Goal: Use online tool/utility

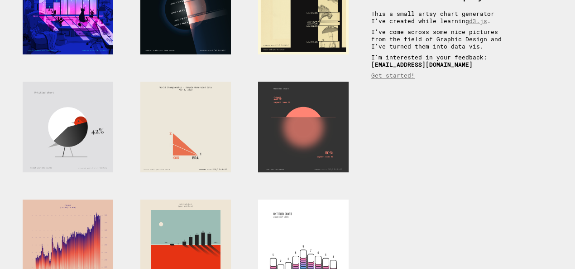
scroll to position [227, 0]
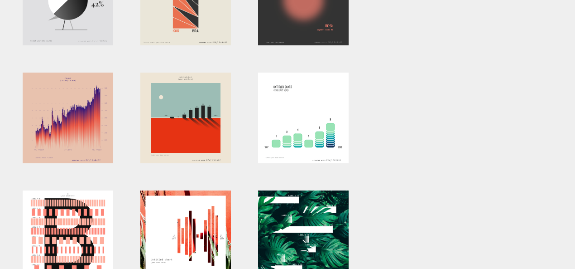
click at [279, 134] on div at bounding box center [303, 117] width 91 height 91
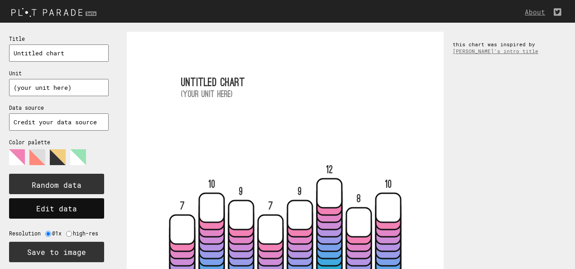
click at [77, 205] on button "Edit data" at bounding box center [56, 208] width 95 height 20
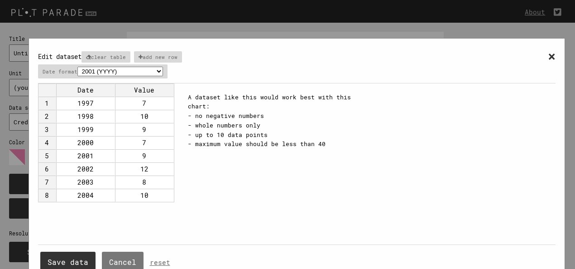
click at [79, 104] on td "1997" at bounding box center [85, 103] width 59 height 13
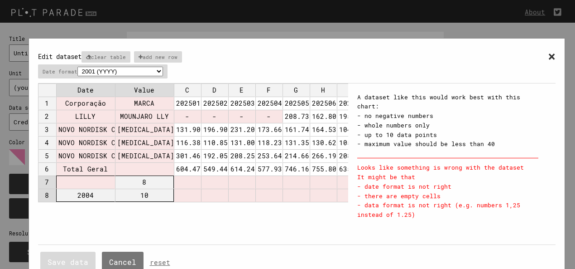
drag, startPoint x: 84, startPoint y: 176, endPoint x: 221, endPoint y: 200, distance: 138.4
click at [221, 200] on div "Date Value C D E F G H I 1 Corporação MARCA 202501 202502 202503 202504 202505 …" at bounding box center [193, 163] width 311 height 161
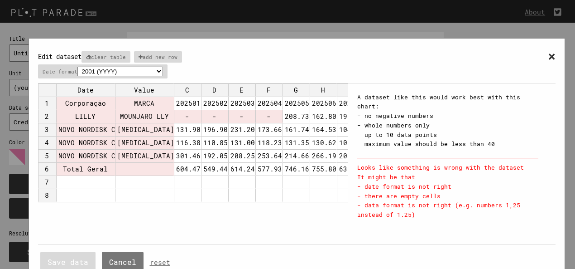
scroll to position [0, 2]
click at [150, 72] on select "2001 (YYYY) 04/2001 (MM/YYYY) Apr ([DATE], like Jan-Dec) [DATE] (DD/MM/YYYY) [D…" at bounding box center [120, 72] width 86 height 10
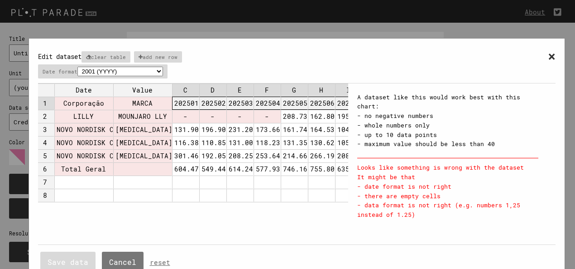
drag, startPoint x: 182, startPoint y: 102, endPoint x: 344, endPoint y: 106, distance: 162.2
click at [344, 106] on div "Date Value C D E F G H I 1 Corporação MARCA 202501 202502 202503 202504 202505 …" at bounding box center [193, 163] width 311 height 161
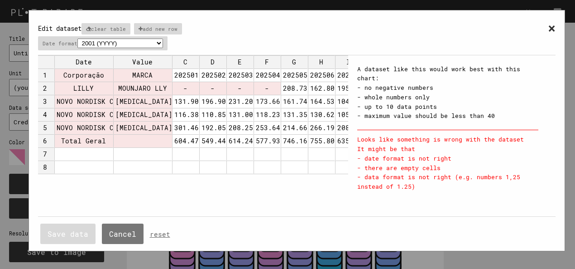
scroll to position [0, 19]
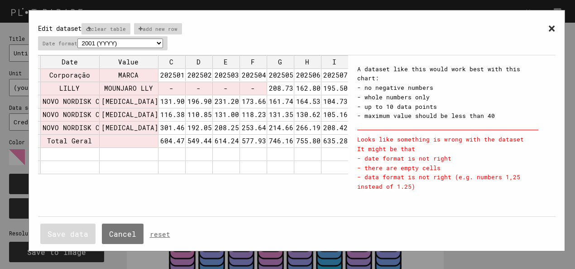
drag, startPoint x: 292, startPoint y: 218, endPoint x: 316, endPoint y: 221, distance: 24.7
click at [316, 221] on div "Save data Cancel reset" at bounding box center [297, 233] width 518 height 34
click at [157, 230] on link "reset" at bounding box center [160, 234] width 20 height 9
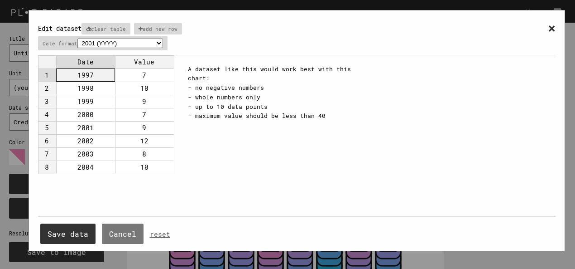
click at [83, 76] on td "1997" at bounding box center [85, 74] width 59 height 13
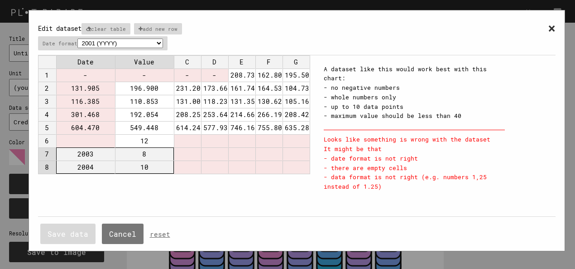
drag, startPoint x: 86, startPoint y: 154, endPoint x: 188, endPoint y: 163, distance: 102.4
click at [188, 163] on tbody "1 - - - - 208.732 162.803 195.503 2 131.905 196.900 231.208 173.660 161.748 164…" at bounding box center [174, 120] width 272 height 105
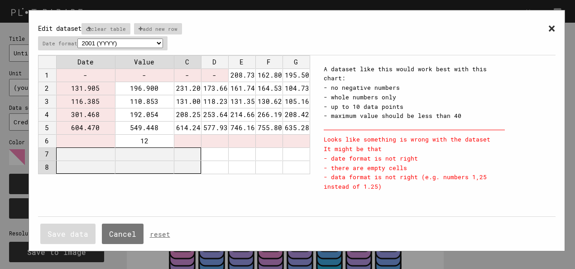
click at [93, 68] on td "-" at bounding box center [85, 74] width 59 height 13
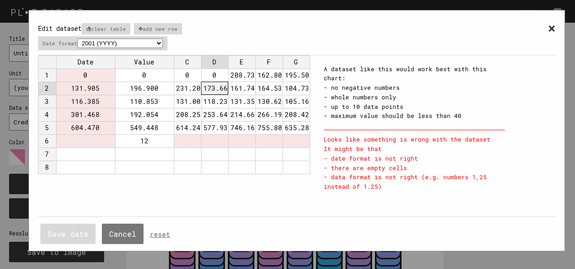
click at [140, 139] on td "12" at bounding box center [144, 140] width 59 height 13
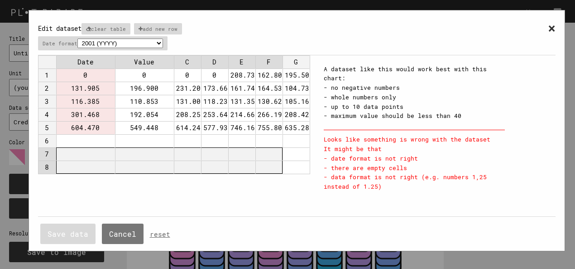
drag, startPoint x: 100, startPoint y: 153, endPoint x: 265, endPoint y: 118, distance: 169.5
click at [266, 118] on tbody "1 0 0 0 0 208.732 162.803 195.503 2 131.905 196.900 231.208 173.660 161.748 164…" at bounding box center [174, 120] width 272 height 105
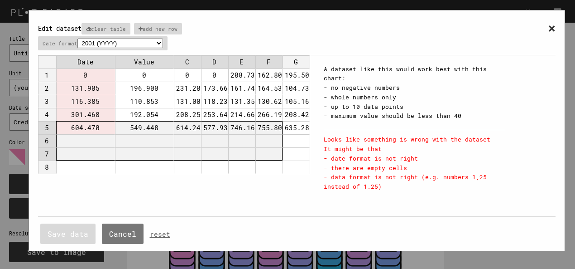
click at [296, 140] on td at bounding box center [296, 140] width 27 height 13
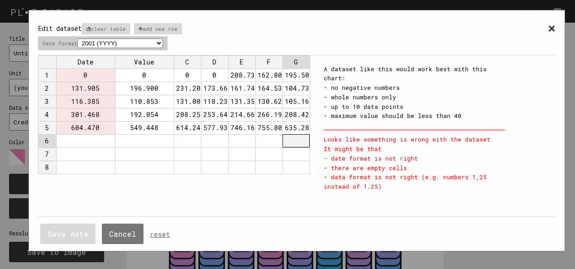
click at [100, 45] on select "2001 (YYYY) 04/2001 (MM/YYYY) Apr ([DATE], like Jan-Dec) [DATE] (DD/MM/YYYY) [D…" at bounding box center [120, 44] width 86 height 10
click at [249, 45] on div "× Edit dataset clear table add new row Date format 2001 (YYYY) 04/2001 (MM/YYYY…" at bounding box center [297, 37] width 518 height 36
click at [101, 27] on p "clear table" at bounding box center [106, 28] width 49 height 11
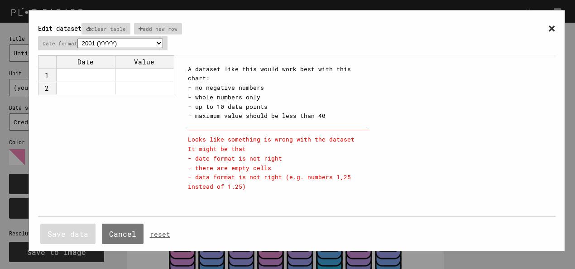
click at [95, 49] on div "× Edit dataset clear table add new row Date format 2001 (YYYY) 04/2001 (MM/YYYY…" at bounding box center [297, 37] width 518 height 36
click at [98, 51] on div "× Edit dataset clear table add new row Date format 2001 (YYYY) 04/2001 (MM/YYYY…" at bounding box center [297, 37] width 518 height 36
click at [104, 42] on select "2001 (YYYY) 04/2001 (MM/YYYY) Apr ([DATE], like Jan-Dec) [DATE] (DD/MM/YYYY) [D…" at bounding box center [120, 44] width 86 height 10
click at [339, 60] on div "A dataset like this would work best with this chart: - no negative numbers - wh…" at bounding box center [278, 127] width 199 height 145
click at [99, 69] on td at bounding box center [85, 74] width 59 height 13
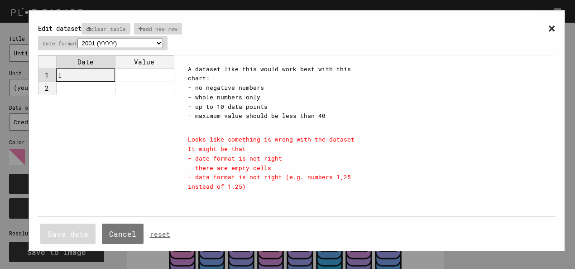
click at [134, 77] on td at bounding box center [144, 74] width 59 height 13
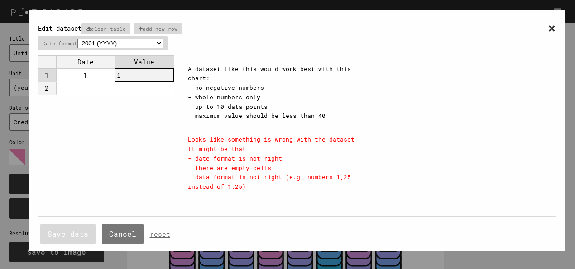
click at [106, 88] on td at bounding box center [85, 88] width 59 height 13
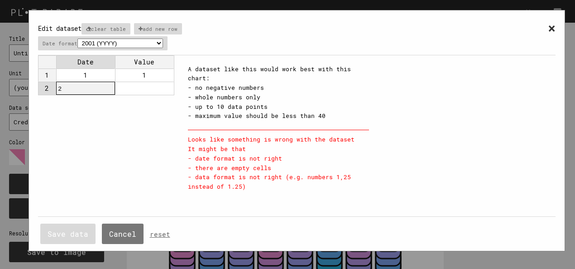
click at [135, 86] on td at bounding box center [144, 88] width 59 height 13
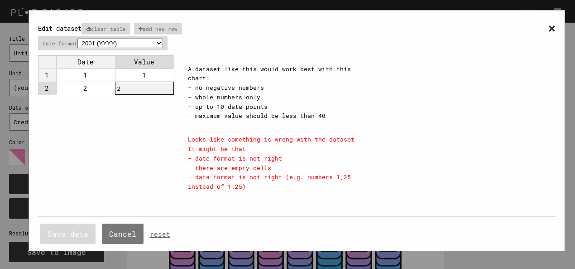
drag, startPoint x: 132, startPoint y: 137, endPoint x: 130, endPoint y: 142, distance: 5.1
click at [130, 140] on div "Date Value 1 1 1 2 2 2" at bounding box center [108, 135] width 141 height 161
drag, startPoint x: 71, startPoint y: 241, endPoint x: 103, endPoint y: 221, distance: 37.8
click at [70, 241] on button "Save data" at bounding box center [67, 233] width 55 height 20
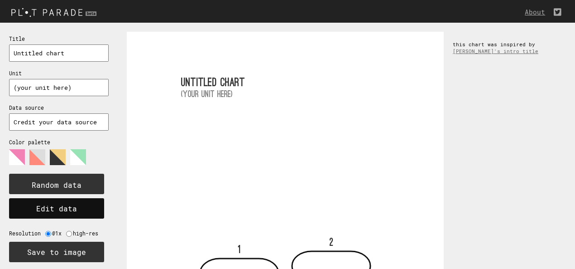
drag, startPoint x: 72, startPoint y: 206, endPoint x: 113, endPoint y: 202, distance: 41.0
click at [71, 207] on button "Edit data" at bounding box center [56, 208] width 95 height 20
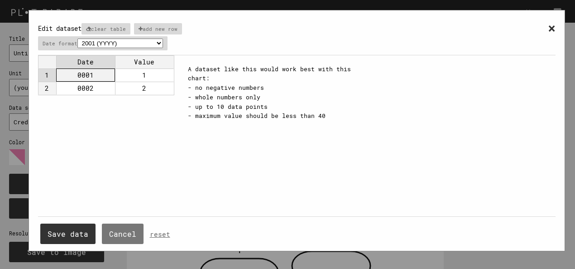
click at [100, 74] on td "0001" at bounding box center [85, 74] width 59 height 13
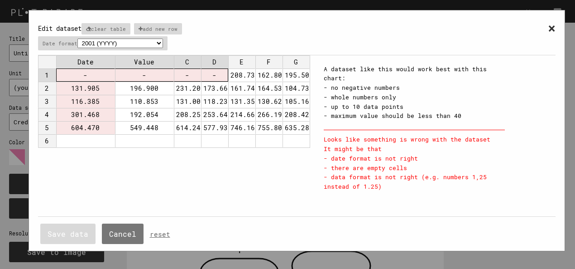
drag, startPoint x: 97, startPoint y: 74, endPoint x: 201, endPoint y: 78, distance: 103.4
click at [201, 78] on tr "1 - - - - 208.732 162.803 195.503" at bounding box center [174, 74] width 272 height 13
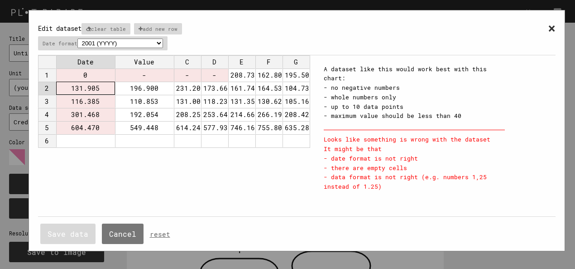
click at [157, 68] on td "-" at bounding box center [144, 74] width 59 height 13
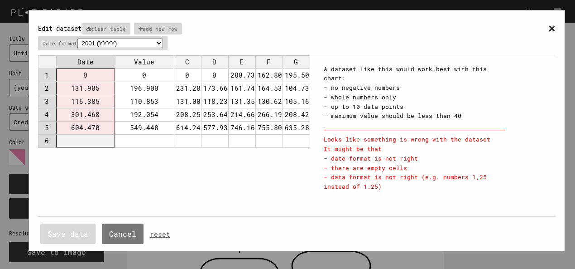
click at [93, 63] on td "Date" at bounding box center [85, 61] width 59 height 13
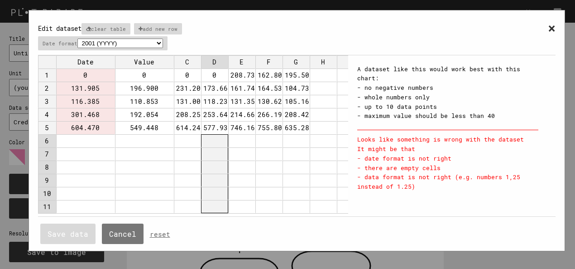
click at [85, 74] on td "0" at bounding box center [85, 74] width 59 height 13
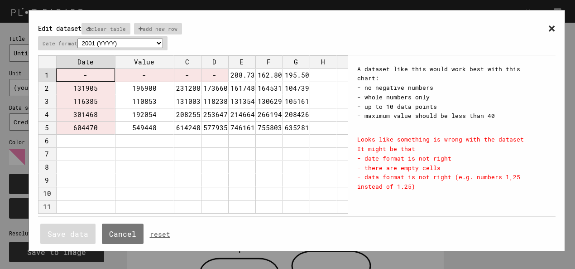
click at [94, 74] on td "-" at bounding box center [85, 74] width 59 height 13
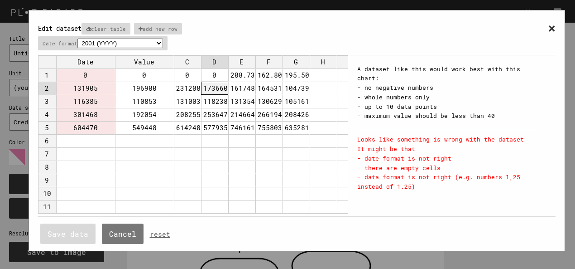
click at [95, 82] on td "131905" at bounding box center [85, 88] width 59 height 13
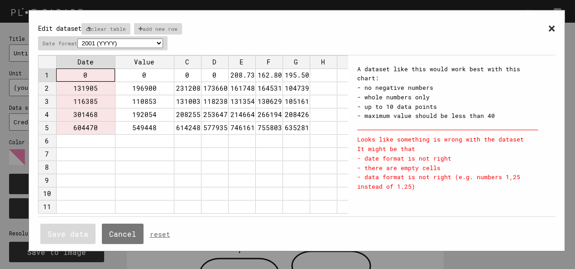
click at [93, 73] on td "0" at bounding box center [85, 74] width 59 height 13
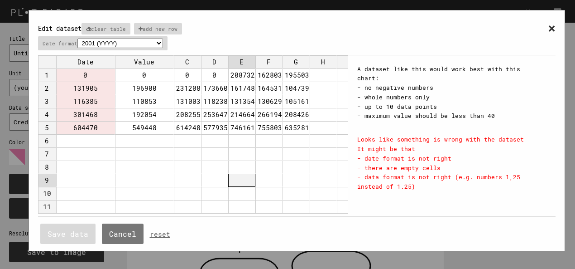
click at [237, 182] on td at bounding box center [241, 180] width 27 height 13
click at [129, 34] on div "× Edit dataset clear table add new row Date format 2001 (YYYY) 04/2001 (MM/YYYY…" at bounding box center [297, 37] width 518 height 36
click at [123, 39] on select "2001 (YYYY) 04/2001 (MM/YYYY) Apr ([DATE], like Jan-Dec) [DATE] (DD/MM/YYYY) [D…" at bounding box center [120, 44] width 86 height 10
click at [78, 39] on select "2001 (YYYY) 04/2001 (MM/YYYY) Apr ([DATE], like Jan-Dec) [DATE] (DD/MM/YYYY) [D…" at bounding box center [120, 44] width 86 height 10
click at [130, 40] on select "2001 (YYYY) 04/2001 (MM/YYYY) Apr ([DATE], like Jan-Dec) [DATE] (DD/MM/YYYY) [D…" at bounding box center [120, 44] width 86 height 10
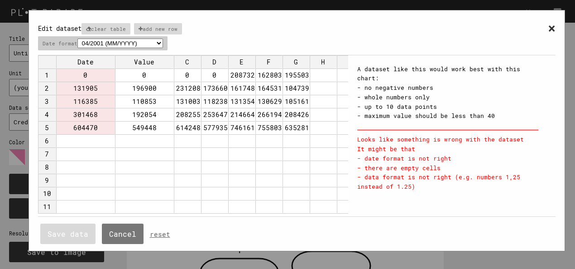
select select "%d/%m/%Y"
click at [78, 39] on select "2001 (YYYY) 04/2001 (MM/YYYY) Apr ([DATE], like Jan-Dec) [DATE] (DD/MM/YYYY) [D…" at bounding box center [120, 44] width 86 height 10
click at [175, 150] on td at bounding box center [187, 153] width 27 height 13
